Goal: Transaction & Acquisition: Purchase product/service

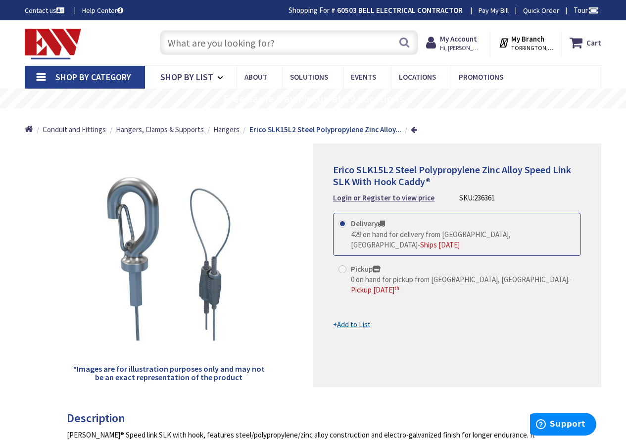
click at [248, 47] on input "text" at bounding box center [289, 42] width 259 height 25
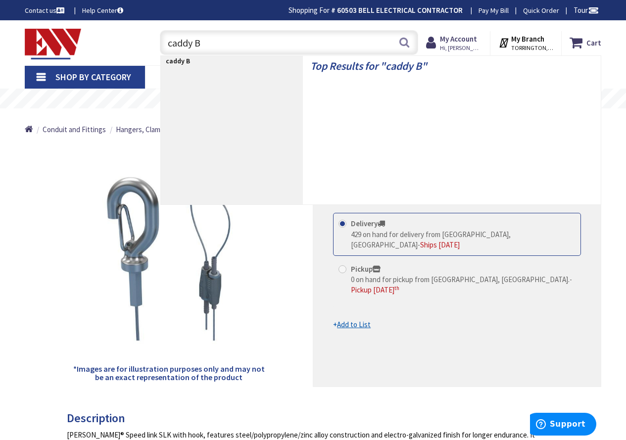
type input "caddy BC"
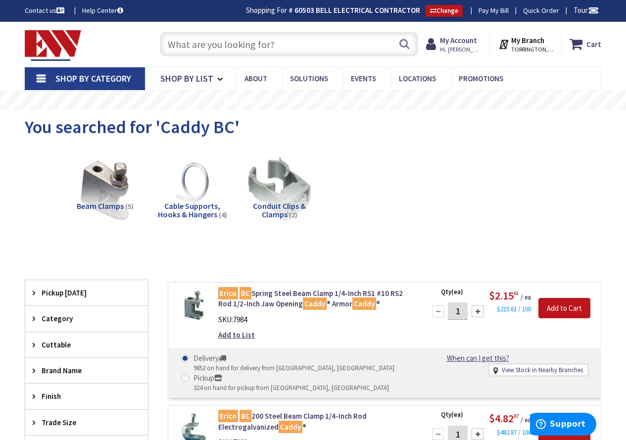
click at [285, 45] on input "text" at bounding box center [289, 44] width 259 height 25
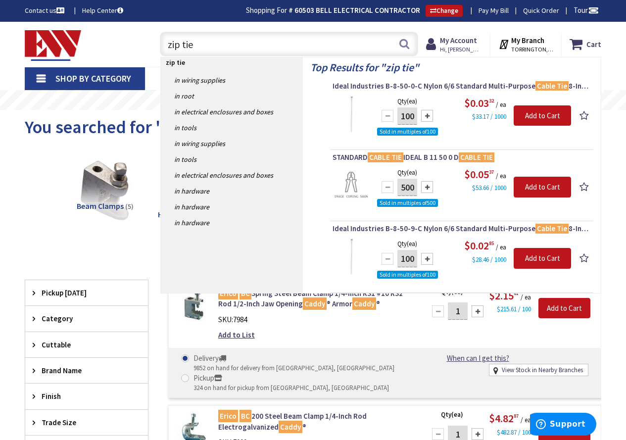
type input "zip ties"
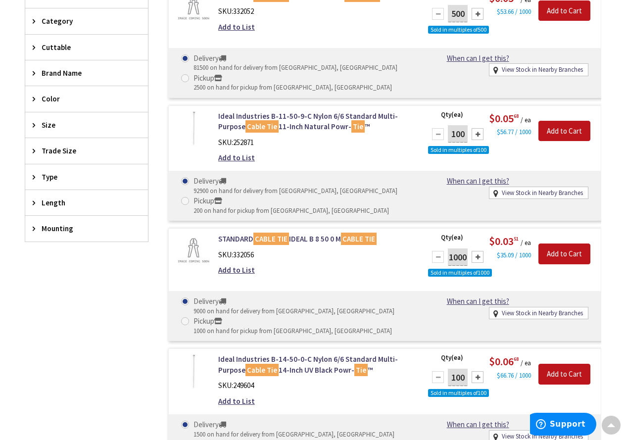
scroll to position [311, 0]
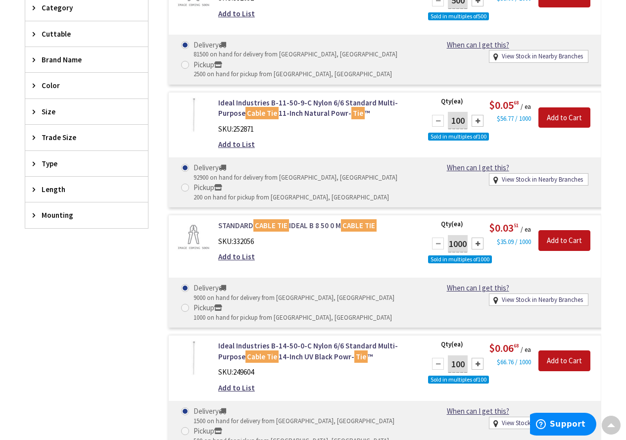
click at [274, 225] on mark "CABLE TIE" at bounding box center [272, 225] width 36 height 12
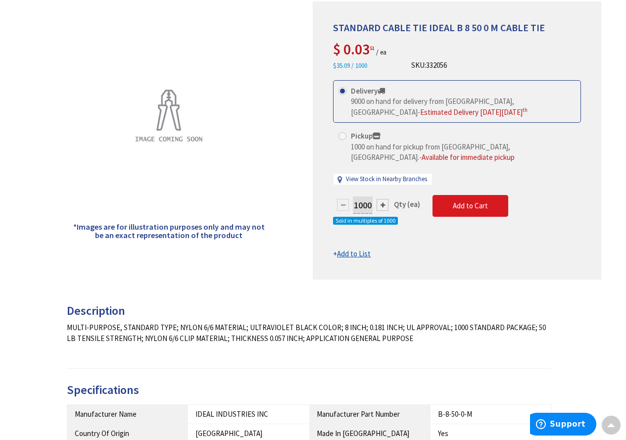
scroll to position [99, 0]
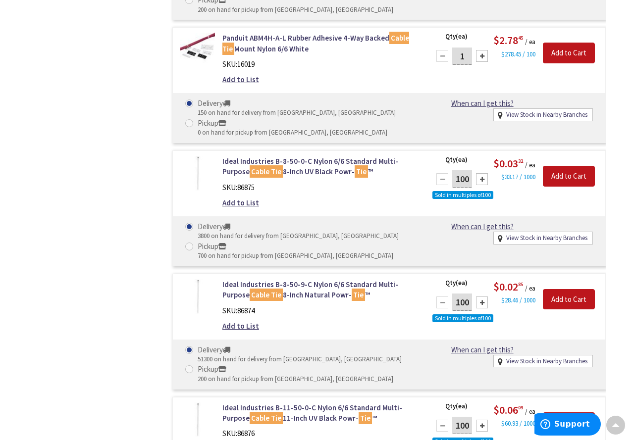
scroll to position [2601, 0]
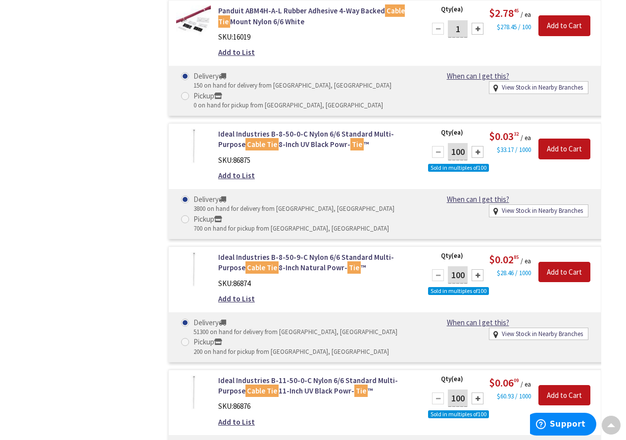
click at [185, 342] on span at bounding box center [185, 342] width 8 height 8
click at [185, 342] on input "Pickup 200 on hand for pickup from Torrington, CT" at bounding box center [187, 342] width 6 height 6
radio input "true"
click at [474, 275] on div at bounding box center [478, 275] width 12 height 12
type input "200"
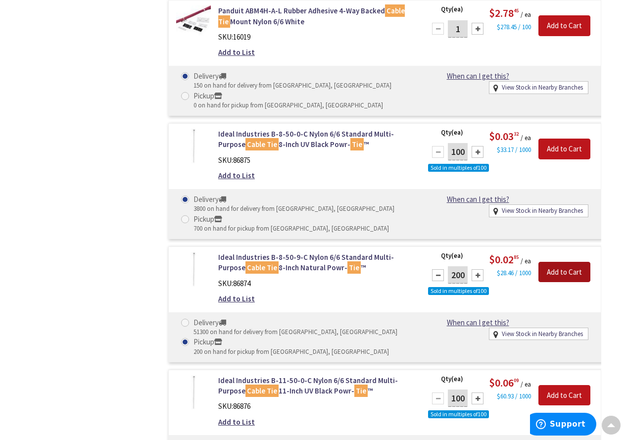
click at [563, 271] on input "Add to Cart" at bounding box center [565, 272] width 52 height 21
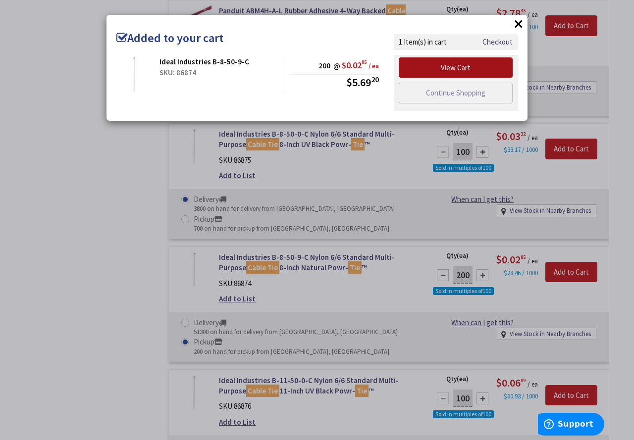
click at [459, 69] on link "View Cart" at bounding box center [456, 67] width 114 height 21
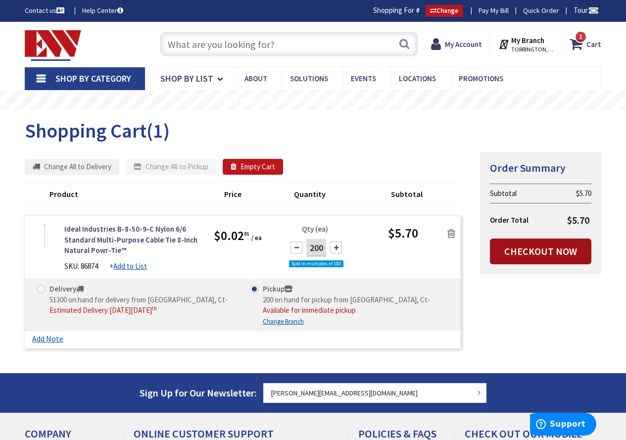
click at [532, 244] on link "Checkout Now" at bounding box center [541, 252] width 102 height 26
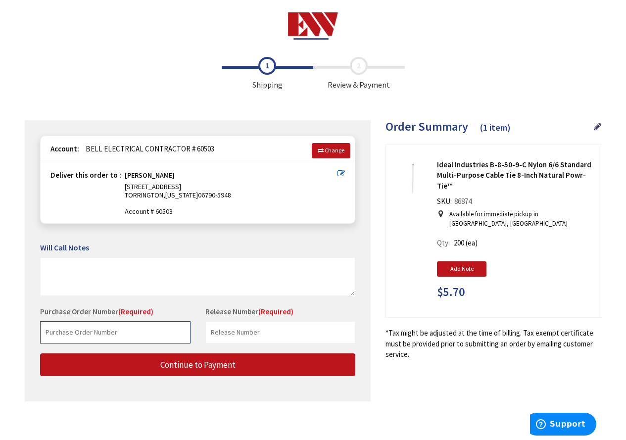
click at [120, 331] on input "text" at bounding box center [115, 332] width 151 height 22
type input "40199"
click at [248, 332] on input "text" at bounding box center [281, 332] width 151 height 22
type input "Home Depot Enfield"
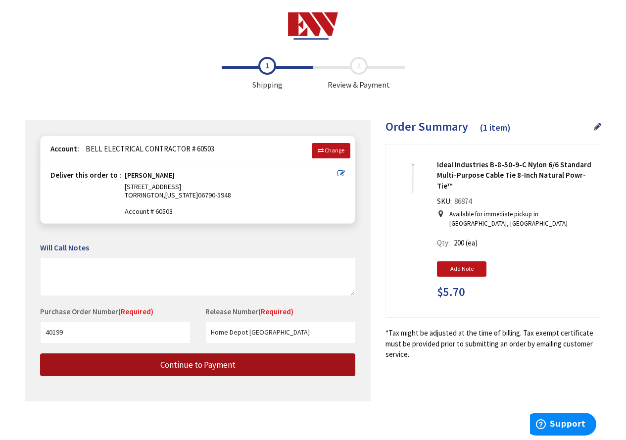
click at [227, 369] on span "Continue to Payment" at bounding box center [197, 365] width 75 height 11
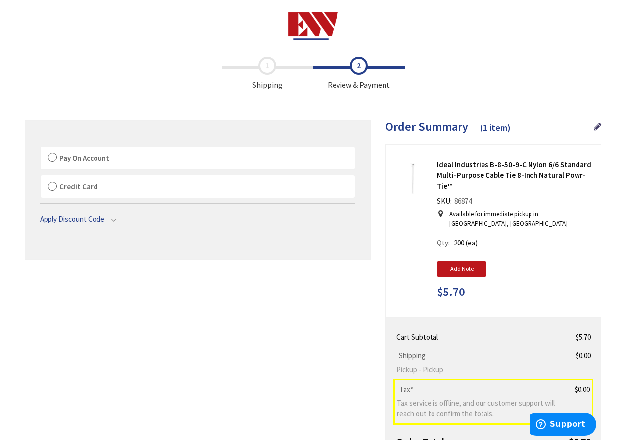
click at [49, 155] on label "Pay On Account" at bounding box center [198, 158] width 314 height 23
click at [41, 149] on input "Pay On Account" at bounding box center [41, 149] width 0 height 0
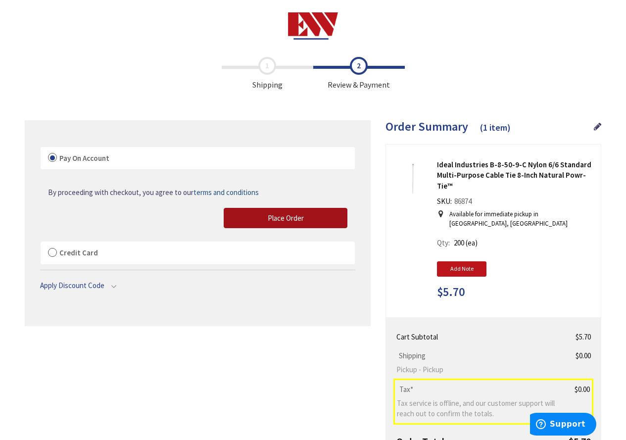
click at [282, 215] on span "Place Order" at bounding box center [286, 217] width 36 height 9
